Goal: Transaction & Acquisition: Purchase product/service

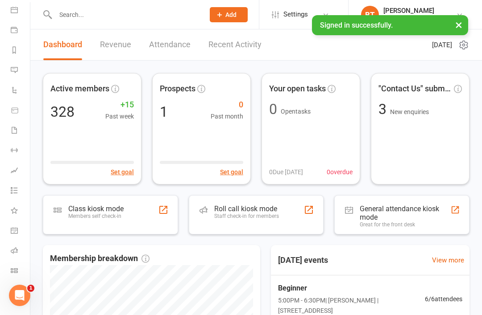
scroll to position [85, 0]
click at [14, 269] on icon at bounding box center [14, 270] width 7 height 7
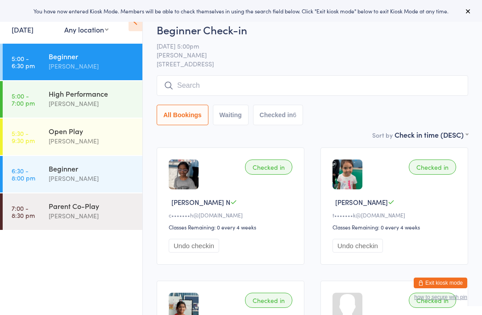
click at [112, 213] on div "Belle Chatupornkarnchana" at bounding box center [92, 216] width 86 height 10
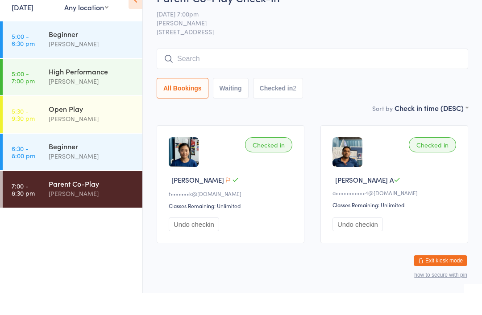
click at [108, 136] on div "Calvin Kristanto" at bounding box center [92, 141] width 86 height 10
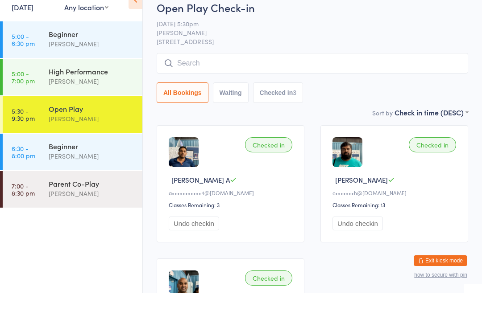
click at [83, 211] on div "[PERSON_NAME]" at bounding box center [92, 216] width 86 height 10
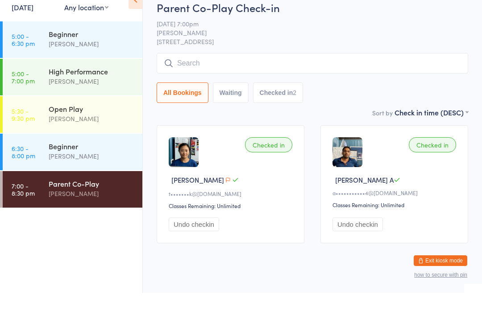
click at [189, 75] on input "search" at bounding box center [312, 85] width 311 height 21
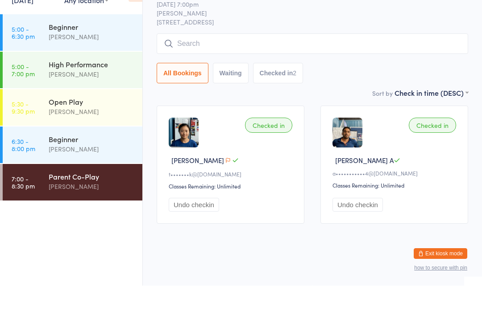
scroll to position [22, 0]
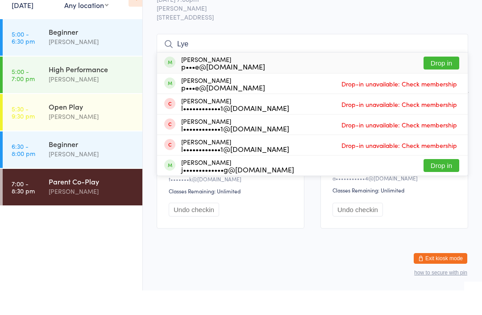
type input "Lye"
click at [443, 81] on button "Drop in" at bounding box center [441, 87] width 36 height 13
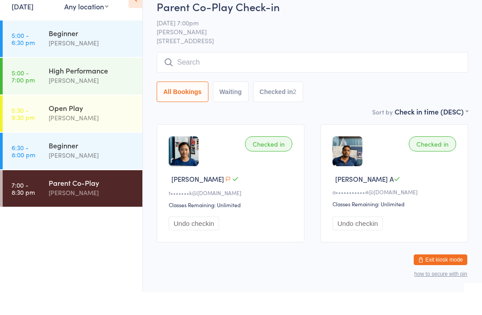
scroll to position [23, 0]
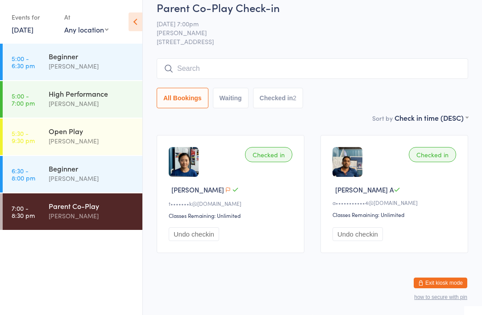
click at [182, 58] on input "search" at bounding box center [312, 68] width 311 height 21
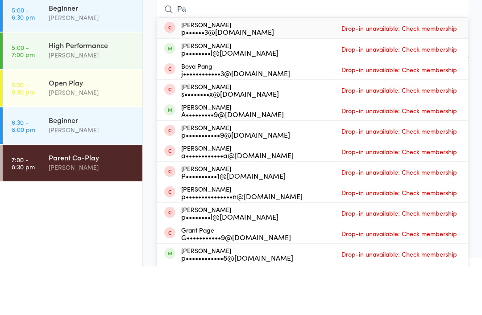
type input "P"
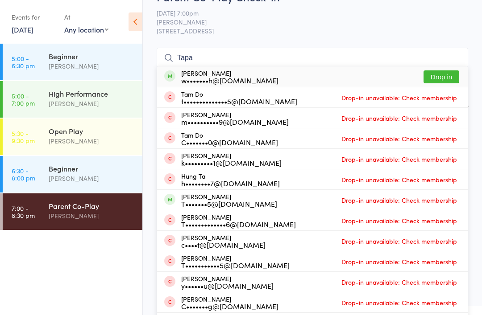
type input "Tapa"
click at [443, 76] on button "Drop in" at bounding box center [441, 76] width 36 height 13
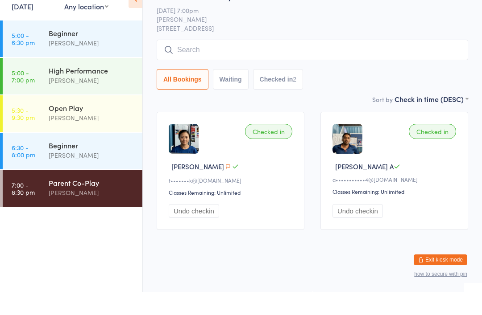
scroll to position [23, 0]
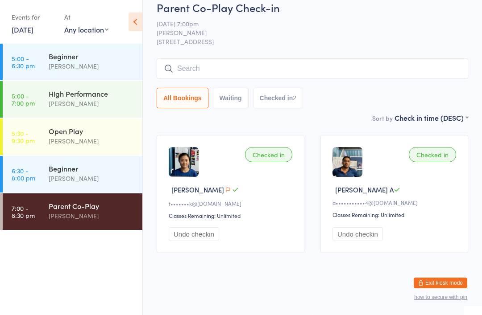
click at [87, 220] on div "[PERSON_NAME]" at bounding box center [92, 216] width 86 height 10
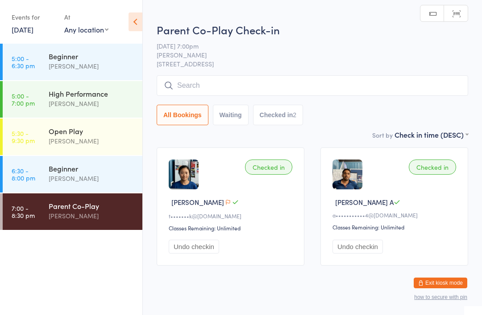
click at [90, 138] on div "Calvin Kristanto" at bounding box center [92, 141] width 86 height 10
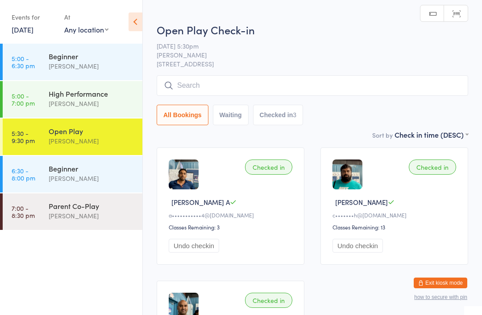
click at [65, 216] on div "Belle Chatupornkarnchana" at bounding box center [92, 216] width 86 height 10
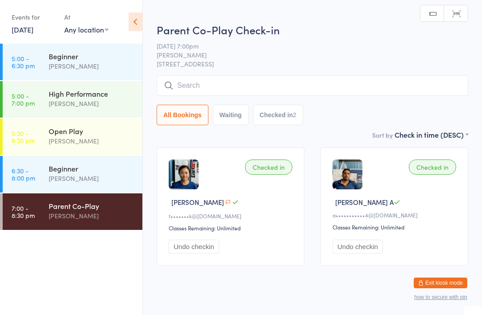
click at [186, 84] on input "search" at bounding box center [312, 85] width 311 height 21
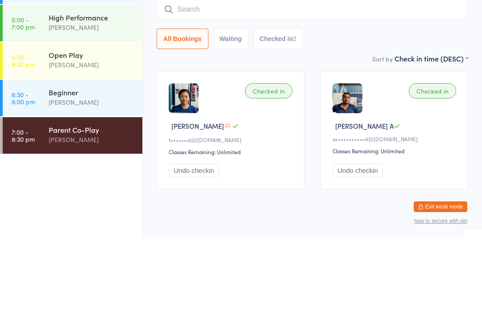
type input "P"
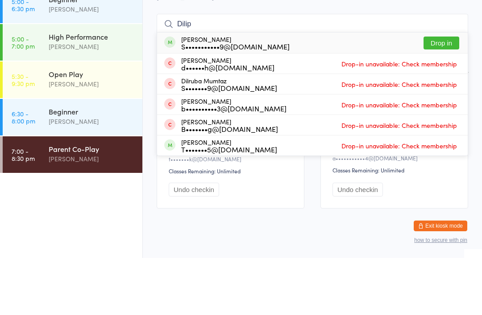
type input "Dilip"
click at [439, 94] on button "Drop in" at bounding box center [441, 100] width 36 height 13
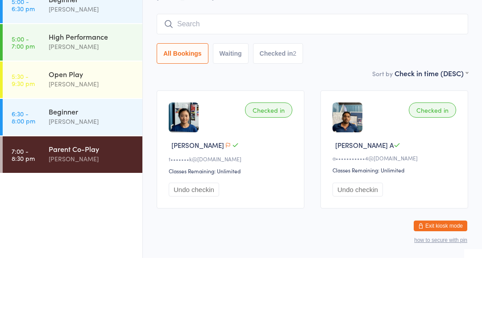
scroll to position [23, 0]
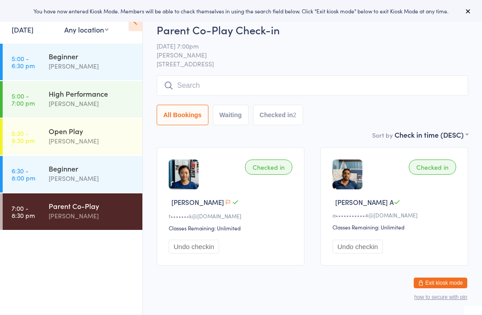
click at [105, 141] on div "[PERSON_NAME]" at bounding box center [92, 141] width 86 height 10
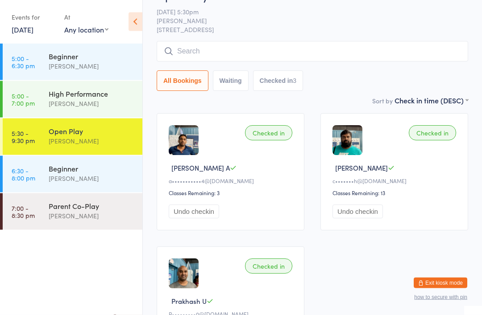
scroll to position [35, 0]
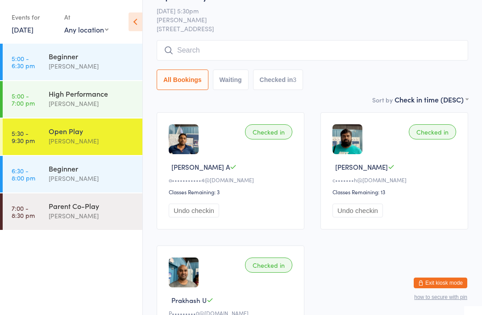
click at [103, 213] on div "[PERSON_NAME]" at bounding box center [92, 216] width 86 height 10
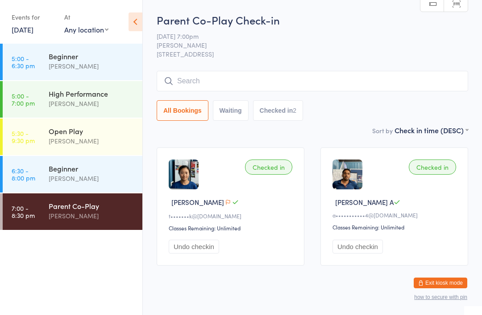
click at [85, 212] on div "[PERSON_NAME]" at bounding box center [92, 216] width 86 height 10
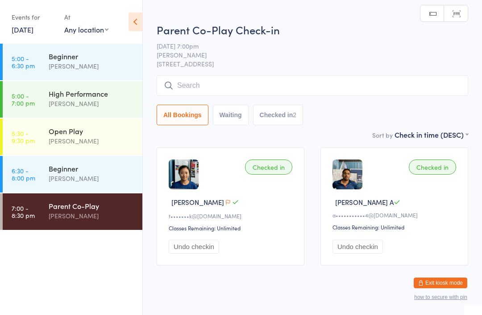
click at [77, 213] on div "[PERSON_NAME]" at bounding box center [92, 216] width 86 height 10
click at [68, 212] on div "[PERSON_NAME]" at bounding box center [92, 216] width 86 height 10
click at [68, 213] on div "[PERSON_NAME]" at bounding box center [92, 216] width 86 height 10
click at [72, 213] on div "[PERSON_NAME]" at bounding box center [92, 216] width 86 height 10
click at [57, 207] on div "Parent Co-Play" at bounding box center [92, 206] width 86 height 10
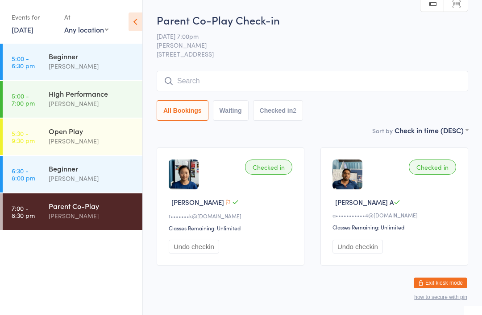
click at [46, 140] on link "5:30 - 9:30 pm Open Play Calvin Kristanto" at bounding box center [73, 137] width 140 height 37
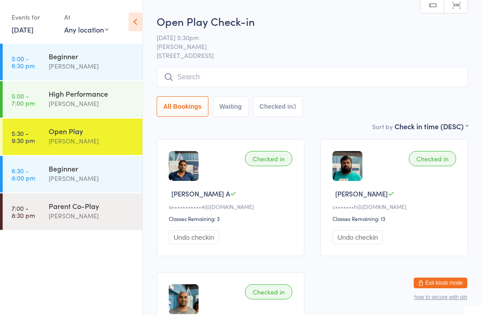
scroll to position [9, 0]
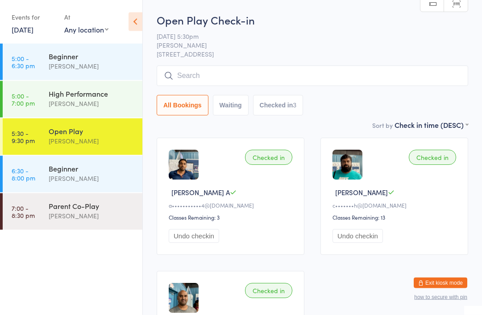
click at [59, 210] on div "Parent Co-Play" at bounding box center [92, 206] width 86 height 10
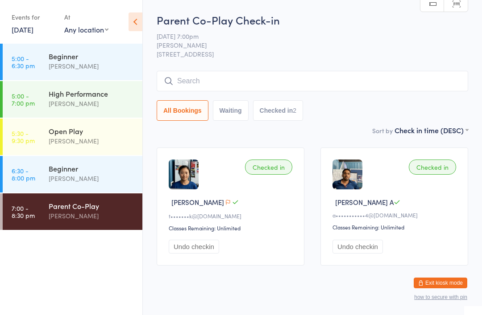
click at [100, 131] on div "Open Play" at bounding box center [92, 131] width 86 height 10
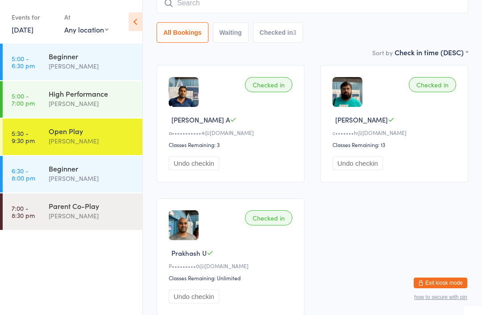
scroll to position [130, 0]
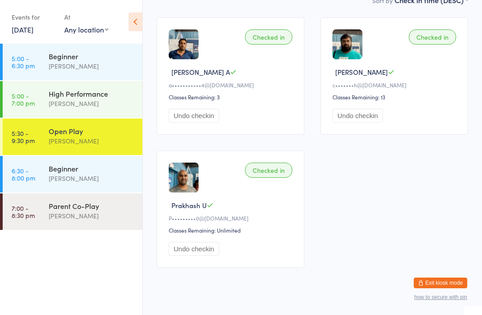
click at [104, 211] on div "Parent Co-Play" at bounding box center [92, 206] width 86 height 10
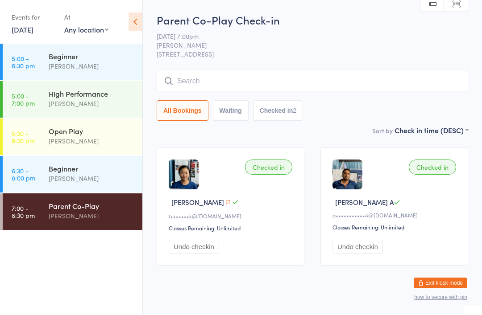
click at [84, 216] on div "[PERSON_NAME]" at bounding box center [92, 216] width 86 height 10
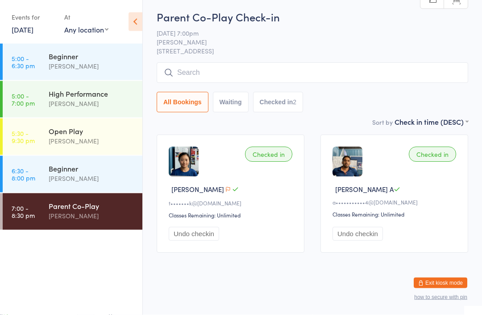
scroll to position [23, 0]
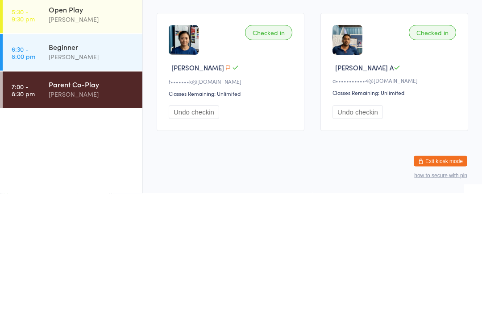
click at [85, 211] on div "[PERSON_NAME]" at bounding box center [92, 216] width 86 height 10
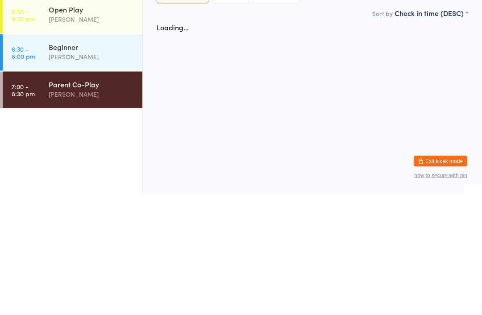
scroll to position [0, 0]
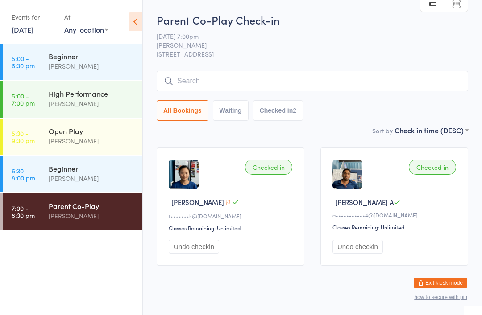
click at [297, 76] on input "search" at bounding box center [312, 81] width 311 height 21
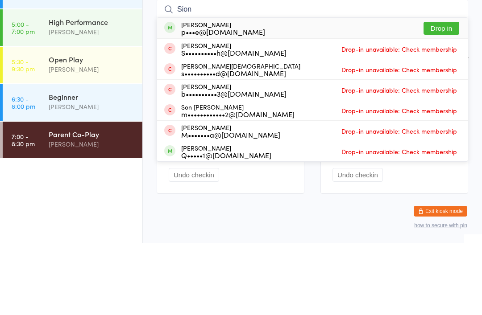
type input "Sion"
click at [438, 94] on button "Drop in" at bounding box center [441, 100] width 36 height 13
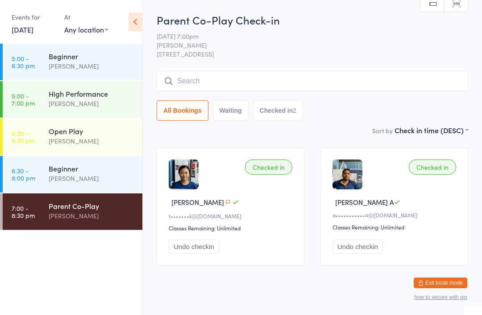
click at [457, 278] on button "Exit kiosk mode" at bounding box center [441, 283] width 54 height 11
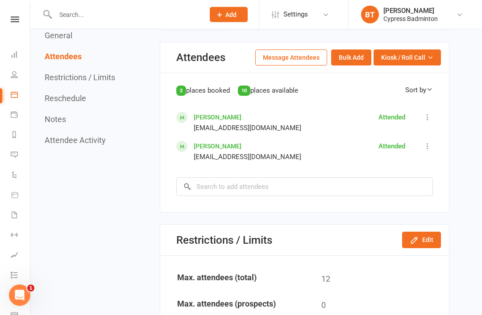
scroll to position [334, 0]
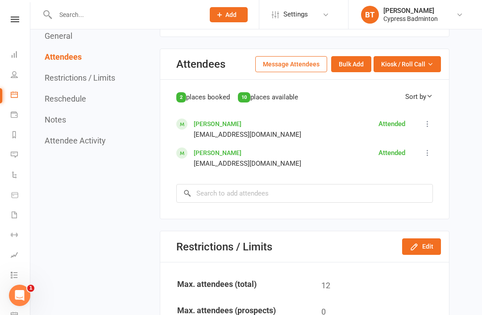
click at [298, 192] on div "2 places booked 10 places available Sort by First Name Last Name Karthick Alaga…" at bounding box center [304, 147] width 257 height 112
click at [315, 203] on input "search" at bounding box center [304, 193] width 257 height 19
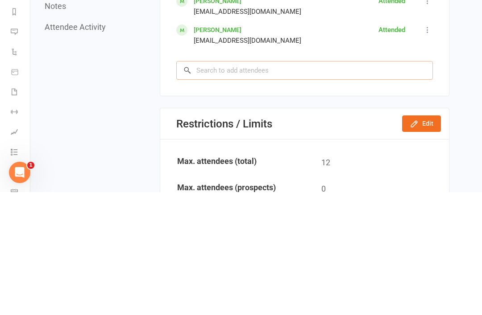
click at [278, 184] on input "search" at bounding box center [304, 193] width 257 height 19
click at [286, 184] on input "search" at bounding box center [304, 193] width 257 height 19
click at [300, 184] on input "search" at bounding box center [304, 193] width 257 height 19
click at [298, 184] on input "search" at bounding box center [304, 193] width 257 height 19
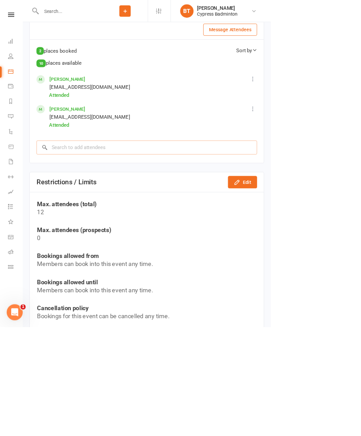
scroll to position [435, 0]
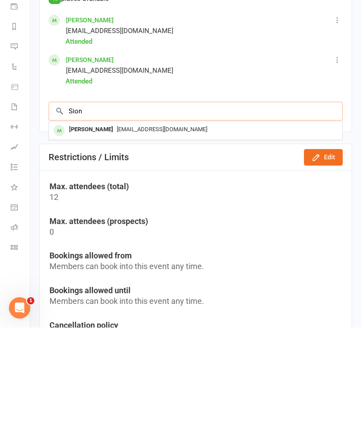
type input "Sion"
click at [158, 232] on div "pslye@yahoo.com" at bounding box center [196, 238] width 286 height 13
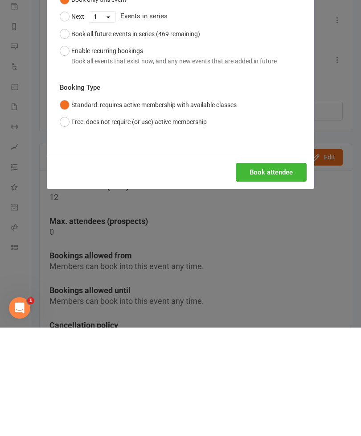
scroll to position [543, 0]
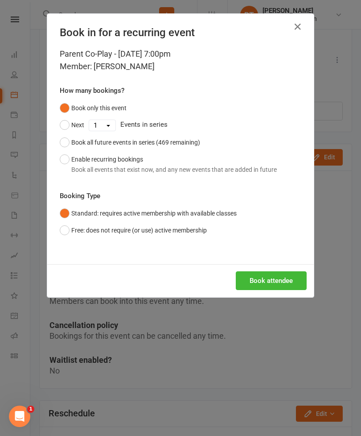
click at [275, 277] on button "Book attendee" at bounding box center [271, 280] width 71 height 19
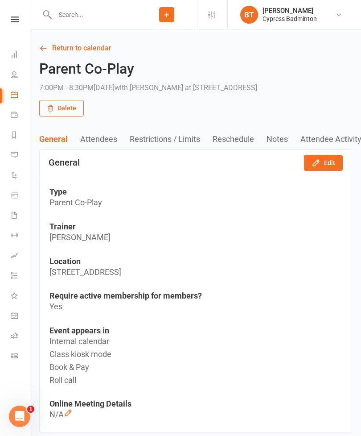
click at [320, 10] on link "BT Boyd Tahtat Cypress Badminton" at bounding box center [293, 15] width 107 height 18
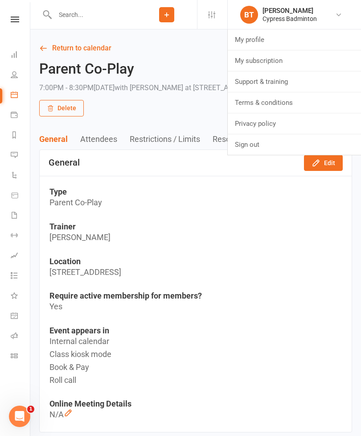
click at [271, 145] on link "Sign out" at bounding box center [294, 144] width 133 height 21
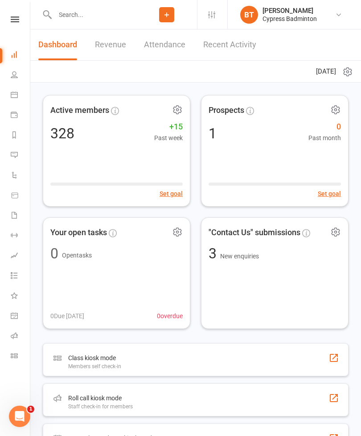
click at [18, 354] on link "Class check-in" at bounding box center [21, 357] width 20 height 20
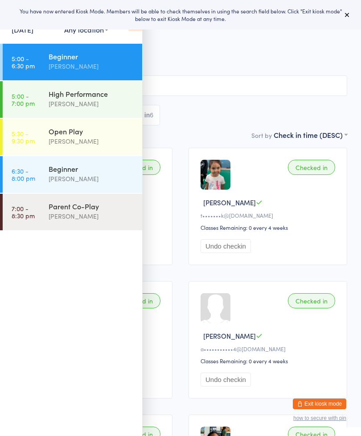
click at [105, 207] on div "Parent Co-Play" at bounding box center [92, 206] width 86 height 10
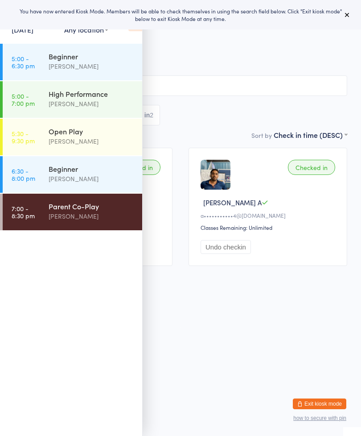
click at [347, 11] on button at bounding box center [347, 14] width 11 height 11
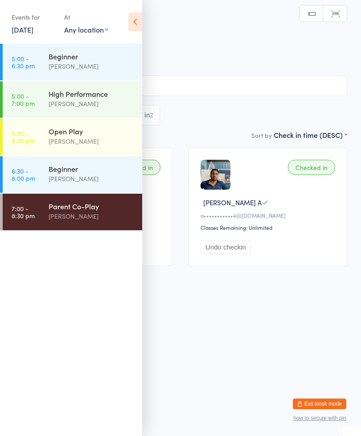
click at [137, 22] on icon at bounding box center [135, 21] width 14 height 19
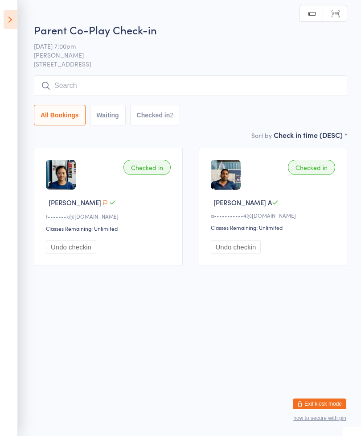
click at [186, 90] on input "search" at bounding box center [191, 85] width 314 height 21
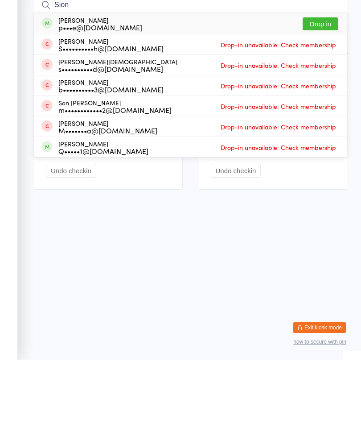
type input "Sion"
click at [306, 94] on button "Drop in" at bounding box center [321, 100] width 36 height 13
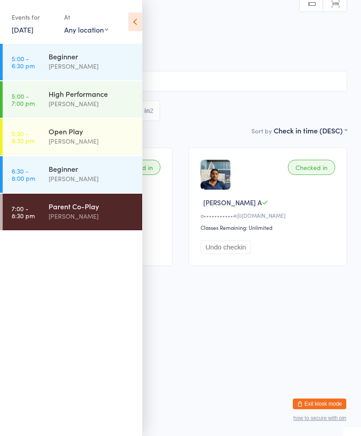
click at [230, 82] on input "search" at bounding box center [181, 81] width 334 height 21
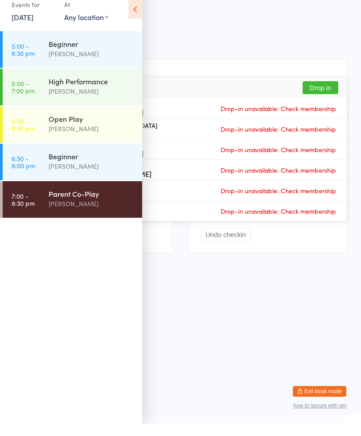
click at [137, 12] on icon at bounding box center [135, 21] width 14 height 19
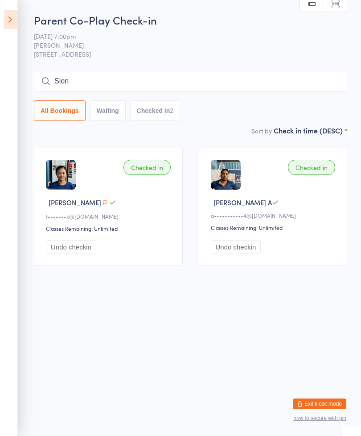
click at [163, 87] on input "Sion" at bounding box center [191, 81] width 314 height 21
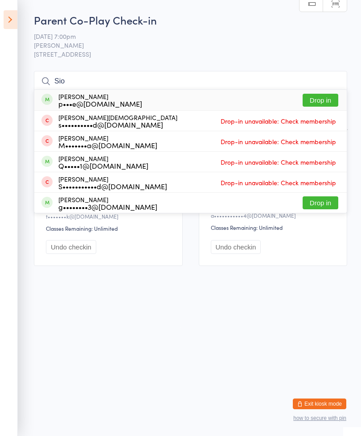
type input "Sio"
click at [317, 102] on button "Drop in" at bounding box center [321, 100] width 36 height 13
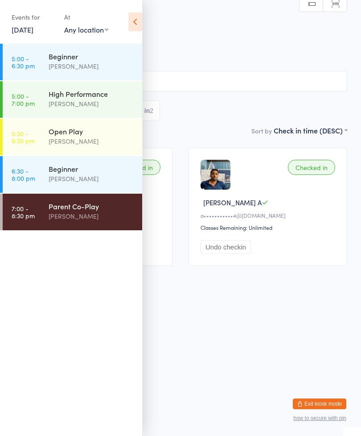
click at [337, 400] on button "Exit kiosk mode" at bounding box center [320, 403] width 54 height 11
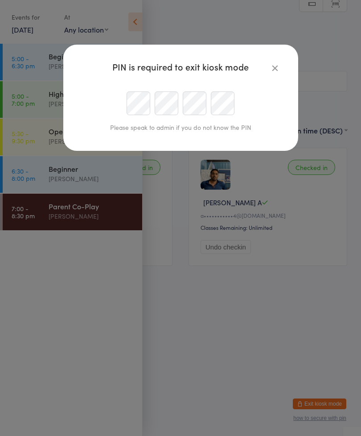
click at [277, 64] on icon "button" at bounding box center [275, 68] width 10 height 10
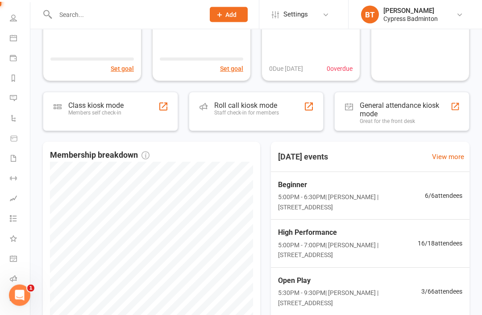
scroll to position [125, 0]
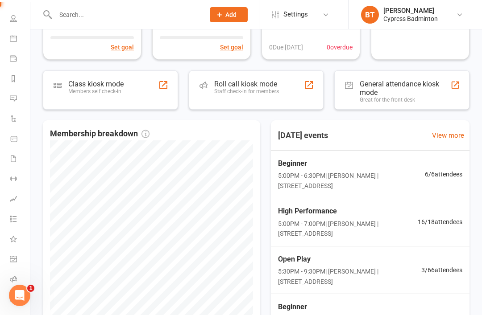
click at [10, 296] on icon at bounding box center [13, 299] width 7 height 7
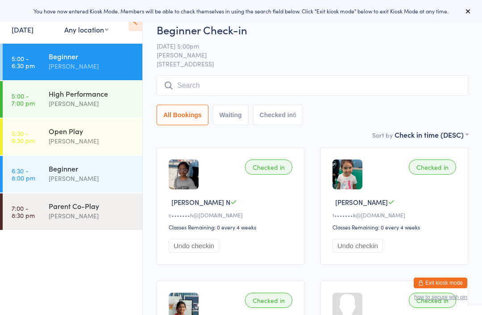
click at [112, 131] on div "Open Play" at bounding box center [92, 131] width 86 height 10
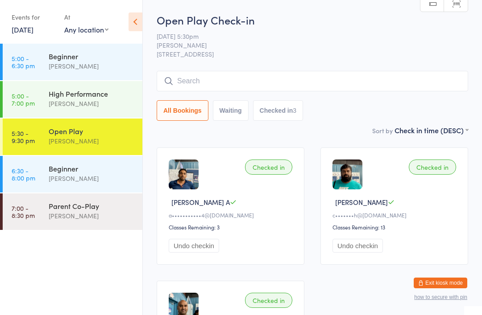
click at [41, 210] on link "7:00 - 8:30 pm Parent Co-Play Belle Chatupornkarnchana" at bounding box center [73, 212] width 140 height 37
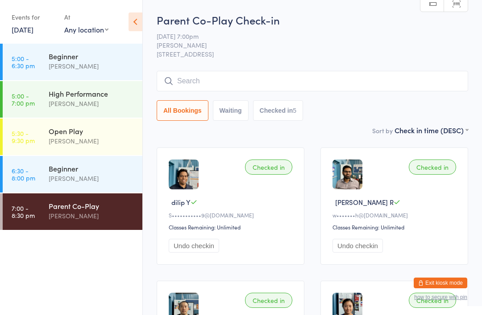
click at [244, 83] on input "search" at bounding box center [312, 81] width 311 height 21
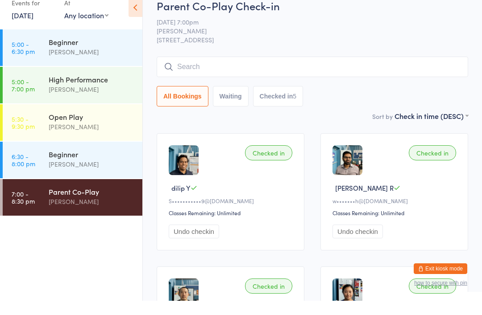
scroll to position [47, 0]
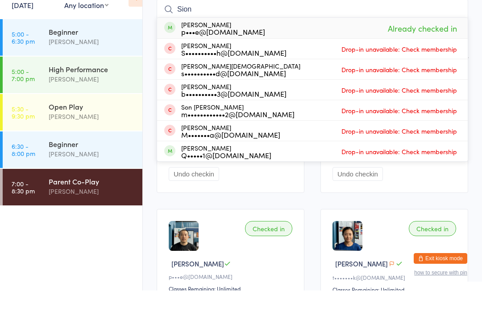
click at [150, 218] on div "Checked in dilip Y S•••••••••••9@gmail.com Classes Remaining: Unlimited Undo ch…" at bounding box center [312, 292] width 327 height 401
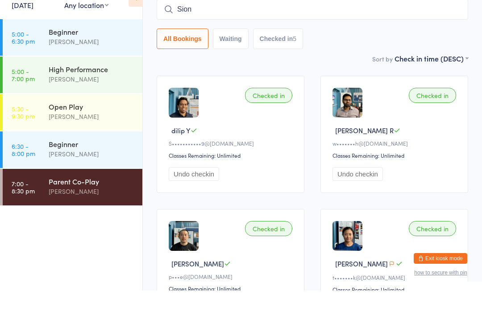
scroll to position [72, 0]
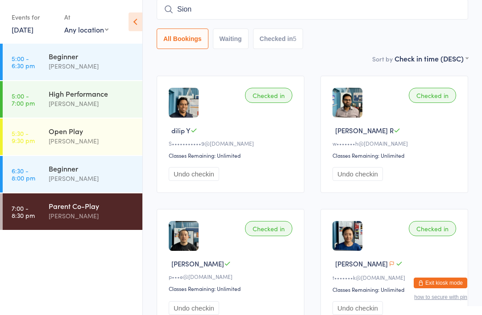
click at [215, 11] on input "Sion" at bounding box center [312, 9] width 311 height 21
type input "S"
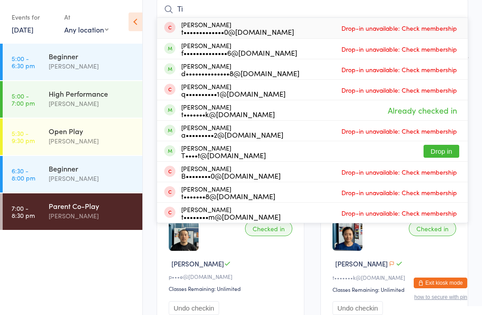
type input "T"
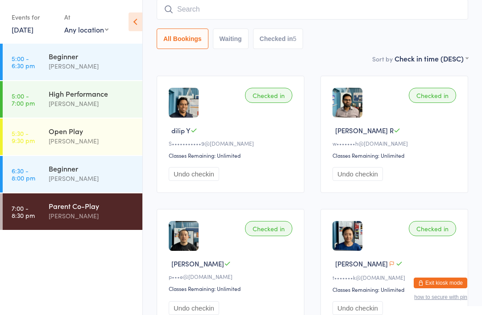
click at [107, 135] on div "Open Play" at bounding box center [92, 131] width 86 height 10
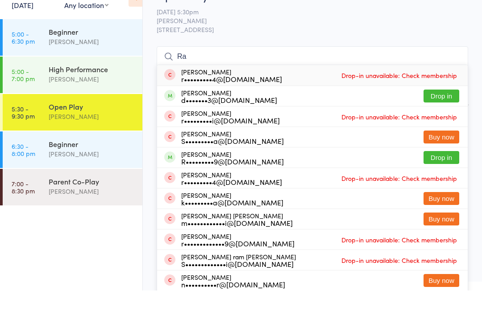
type input "R"
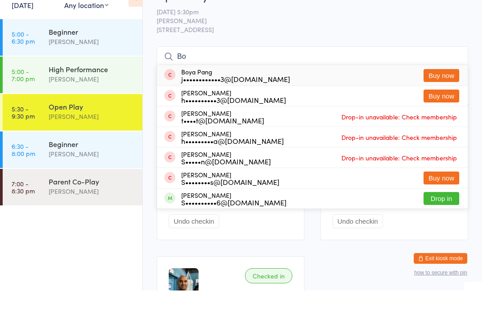
type input "B"
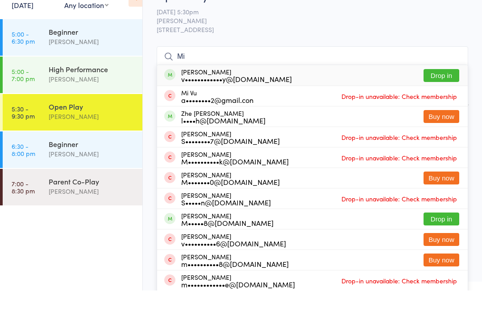
type input "M"
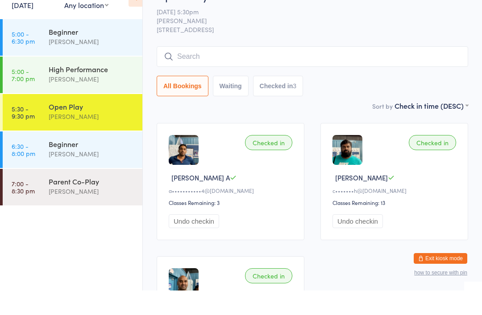
click at [86, 164] on div "Beginner" at bounding box center [92, 169] width 86 height 10
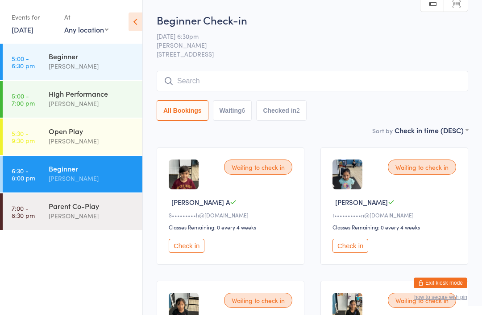
click at [97, 142] on div "Calvin Kristanto" at bounding box center [92, 141] width 86 height 10
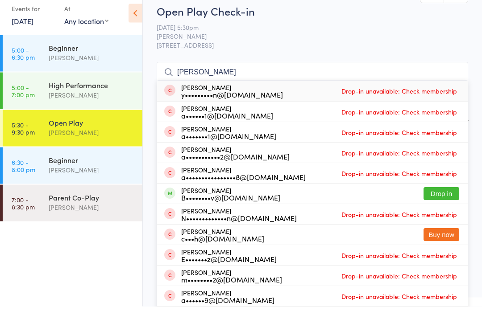
type input "Andrew"
click at [452, 196] on button "Drop in" at bounding box center [441, 202] width 36 height 13
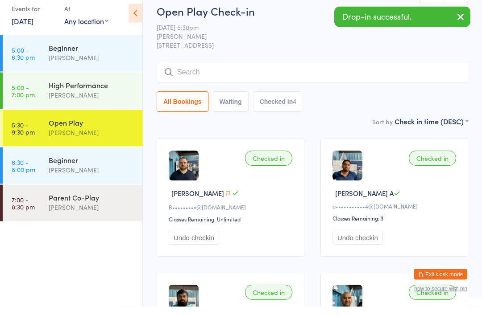
click at [207, 240] on button "Undo checkin" at bounding box center [194, 247] width 50 height 14
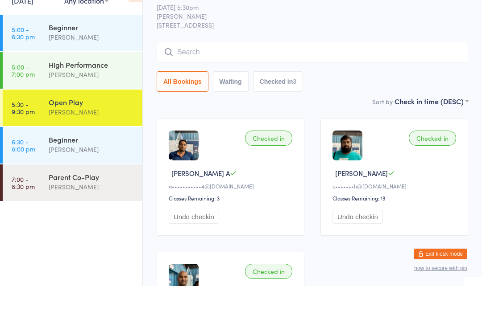
click at [108, 126] on div "Open Play" at bounding box center [92, 131] width 86 height 10
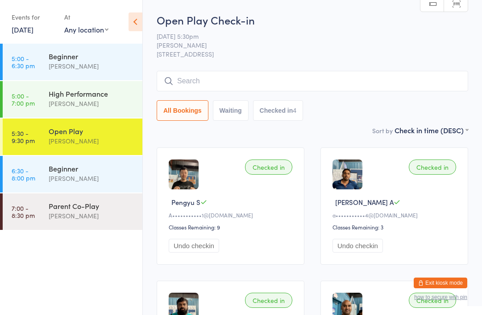
type input "D"
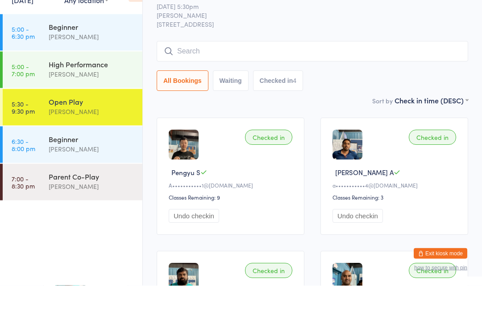
click at [103, 136] on div "[PERSON_NAME]" at bounding box center [92, 141] width 86 height 10
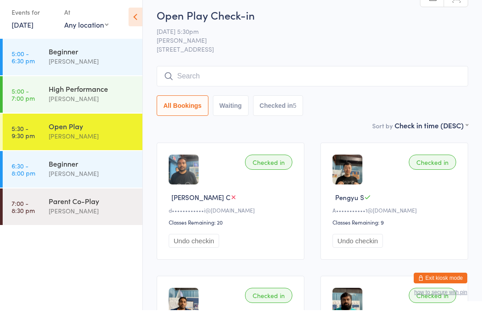
scroll to position [5, 0]
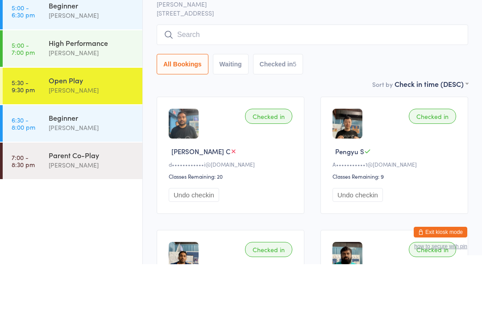
click at [190, 75] on input "search" at bounding box center [312, 85] width 311 height 21
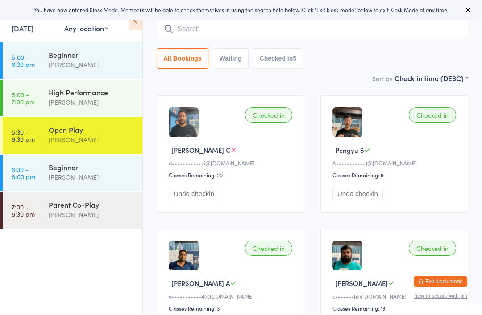
click at [192, 29] on input "search" at bounding box center [312, 30] width 311 height 21
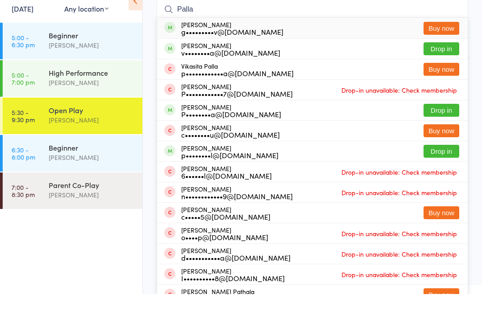
type input "Palla"
click at [445, 63] on button "Drop in" at bounding box center [441, 69] width 36 height 13
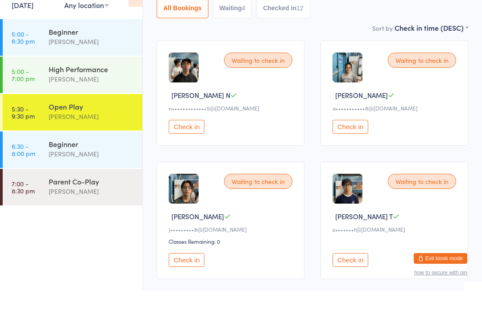
scroll to position [86, 0]
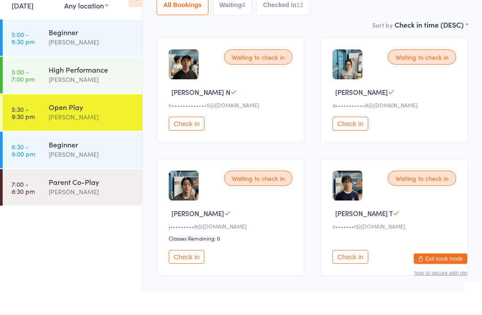
click at [352, 275] on button "Check in" at bounding box center [350, 282] width 36 height 14
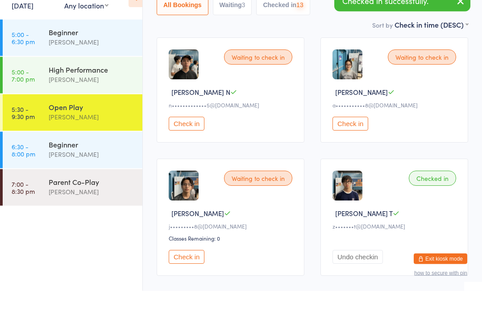
click at [187, 275] on button "Check in" at bounding box center [187, 282] width 36 height 14
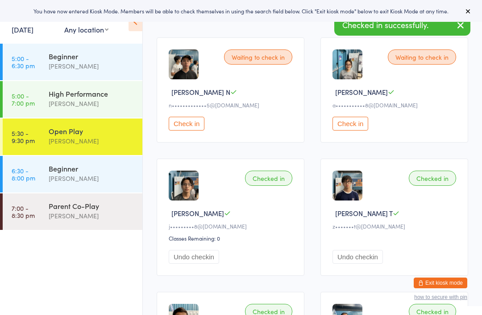
click at [356, 128] on button "Check in" at bounding box center [350, 124] width 36 height 14
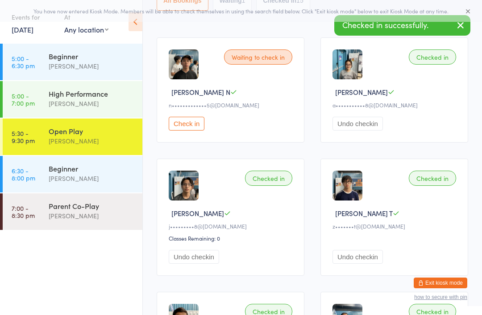
click at [189, 125] on button "Check in" at bounding box center [187, 124] width 36 height 14
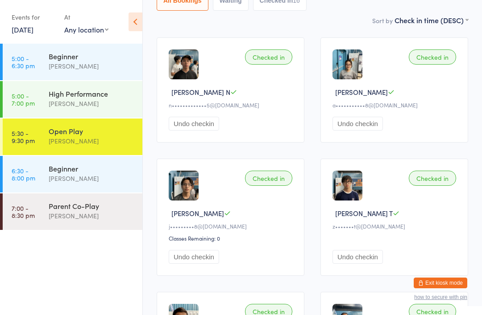
click at [92, 139] on div "[PERSON_NAME]" at bounding box center [92, 141] width 86 height 10
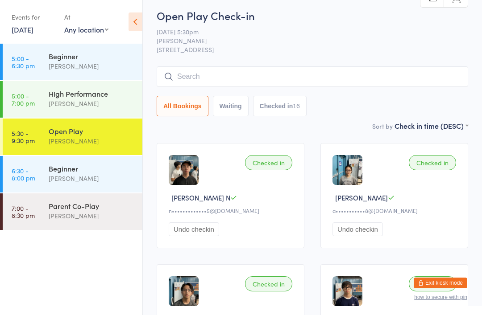
scroll to position [0, 0]
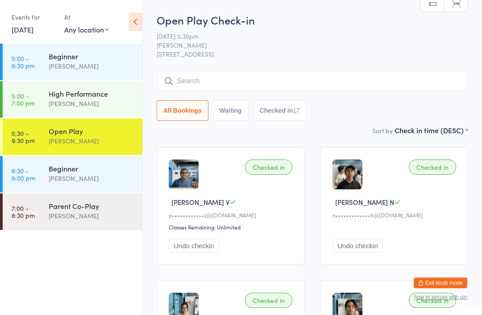
click at [91, 168] on div "Beginner" at bounding box center [92, 169] width 86 height 10
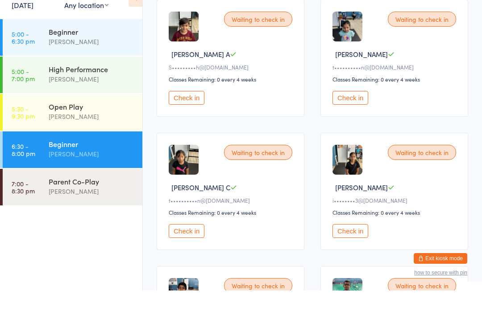
scroll to position [124, 0]
click at [99, 136] on div "[PERSON_NAME]" at bounding box center [92, 141] width 86 height 10
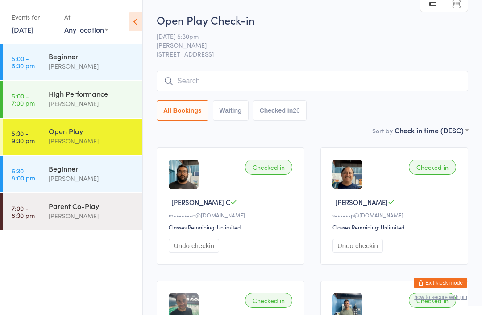
click at [457, 280] on button "Exit kiosk mode" at bounding box center [441, 283] width 54 height 11
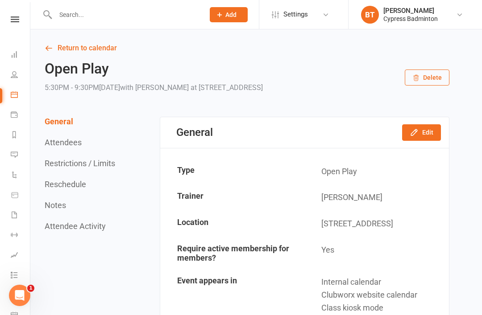
click at [21, 15] on nav "Clubworx Dashboard People Calendar Payments Reports Messages Automations Produc…" at bounding box center [15, 159] width 30 height 315
click at [17, 21] on icon at bounding box center [15, 20] width 8 height 6
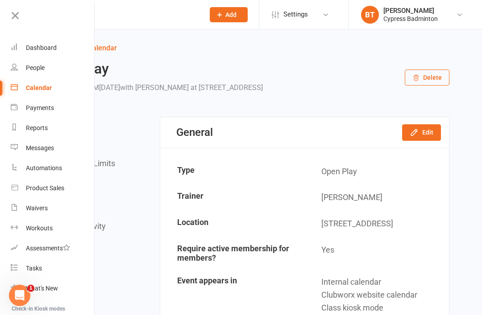
click at [58, 187] on div "Product Sales" at bounding box center [45, 188] width 38 height 7
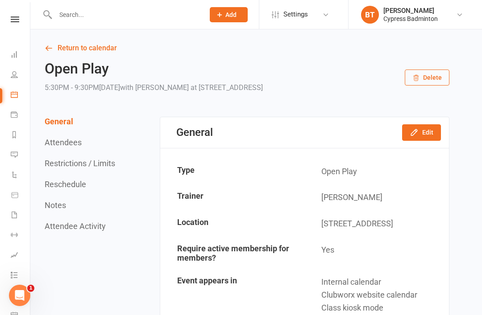
select select "100"
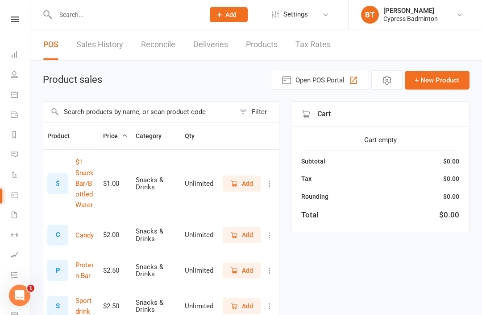
click at [82, 113] on input "text" at bounding box center [138, 112] width 191 height 21
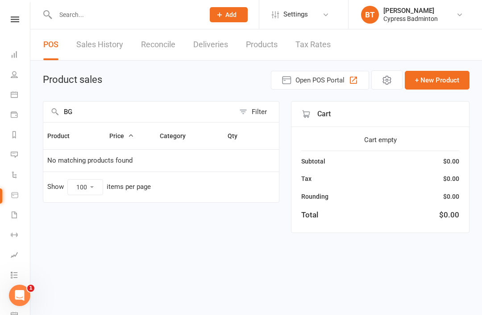
type input "B"
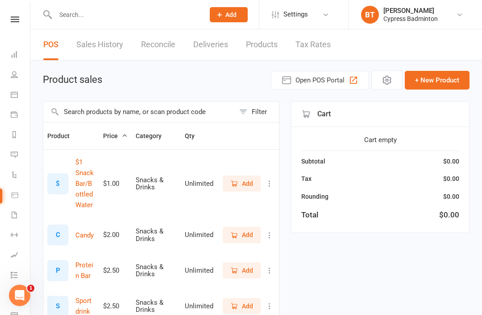
type input "3"
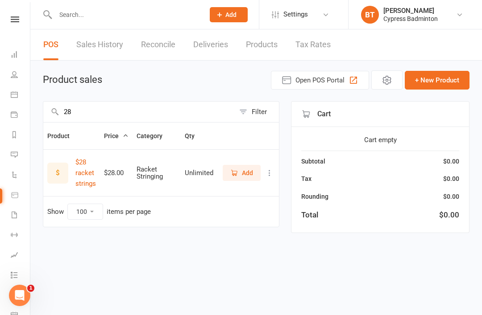
type input "28"
click at [245, 174] on span "Add" at bounding box center [247, 173] width 11 height 10
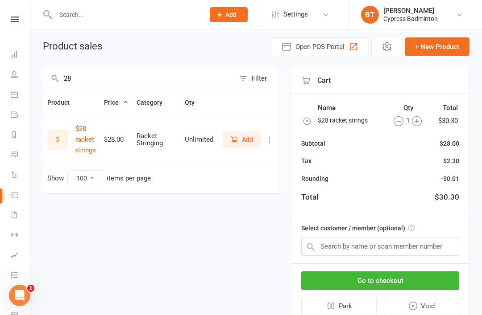
scroll to position [46, 0]
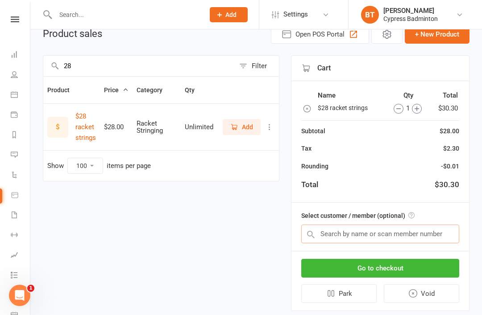
click at [329, 233] on input "text" at bounding box center [380, 234] width 158 height 19
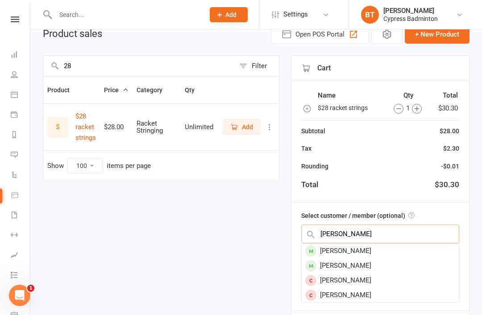
type input "SION LYE"
click at [347, 248] on div "Sion Lye" at bounding box center [380, 251] width 157 height 15
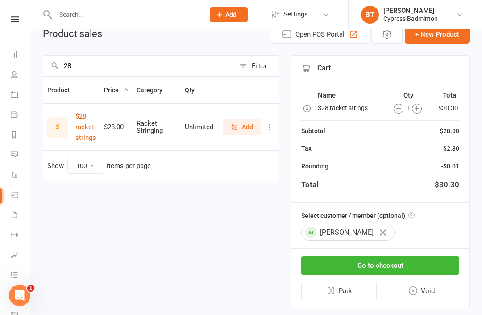
scroll to position [43, 0]
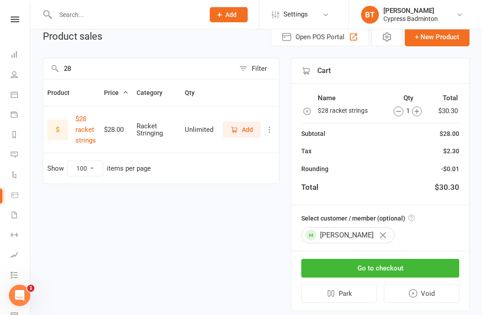
click at [378, 264] on button "Go to checkout" at bounding box center [380, 268] width 158 height 19
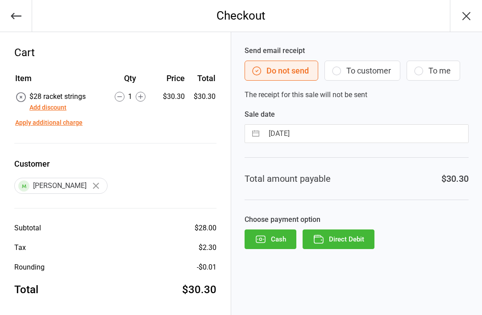
click at [344, 239] on button "Direct Debit" at bounding box center [338, 240] width 72 height 20
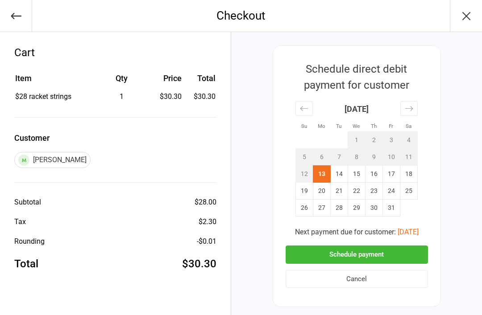
click at [350, 252] on button "Schedule payment" at bounding box center [357, 255] width 142 height 18
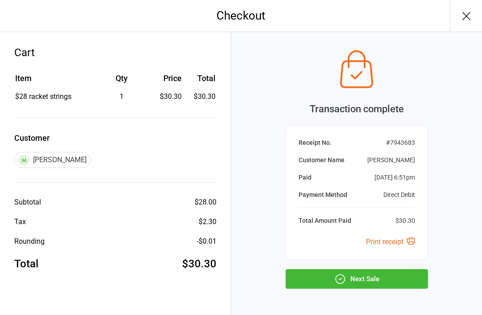
click at [363, 280] on button "Next Sale" at bounding box center [357, 279] width 142 height 20
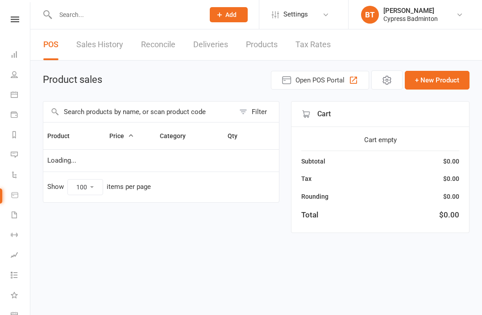
select select "100"
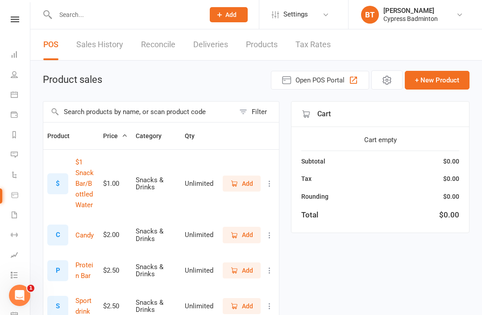
click at [18, 17] on icon at bounding box center [15, 20] width 8 height 6
